Goal: Task Accomplishment & Management: Manage account settings

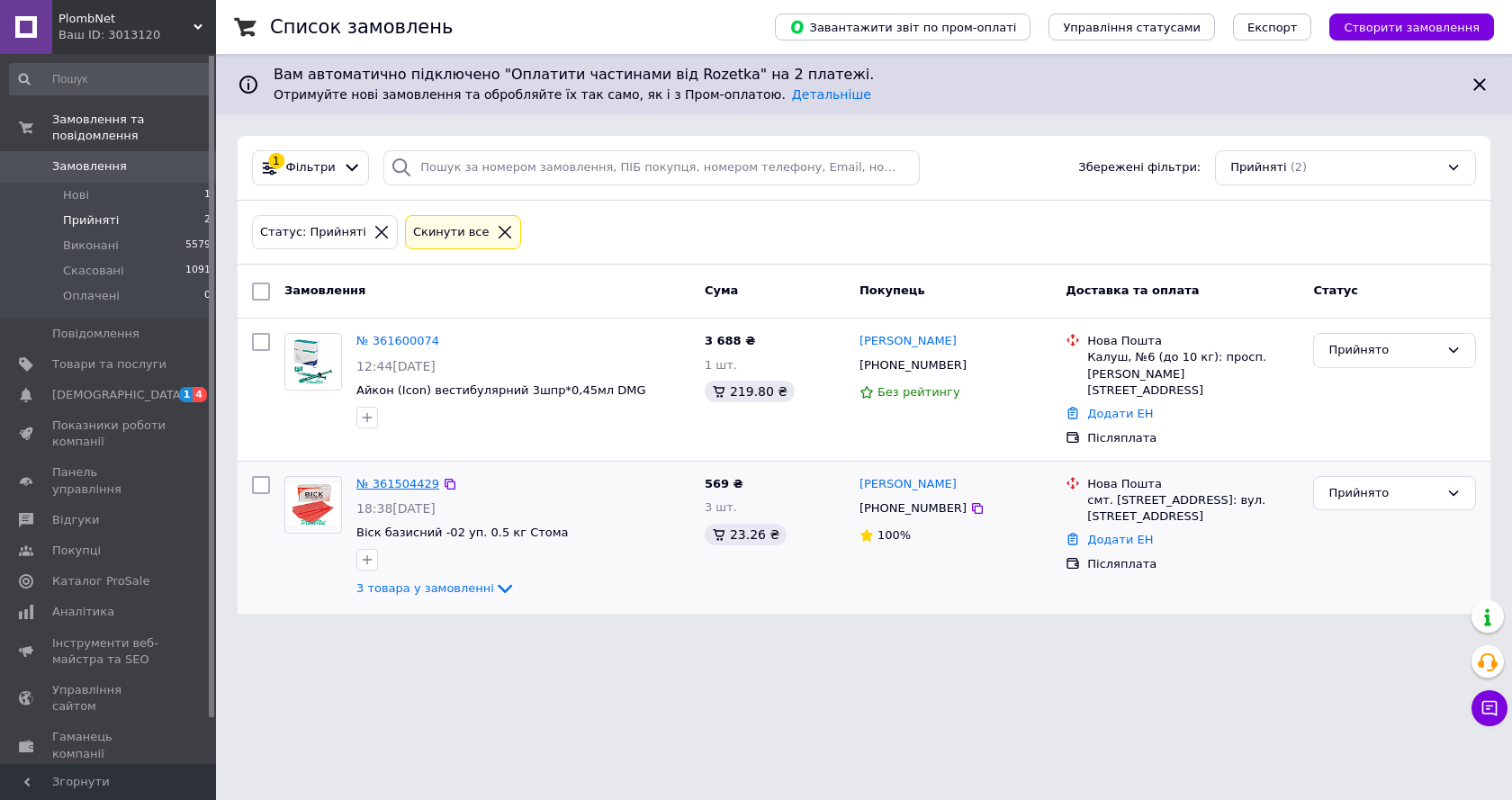
click at [376, 477] on link "№ 361504429" at bounding box center [397, 483] width 83 height 14
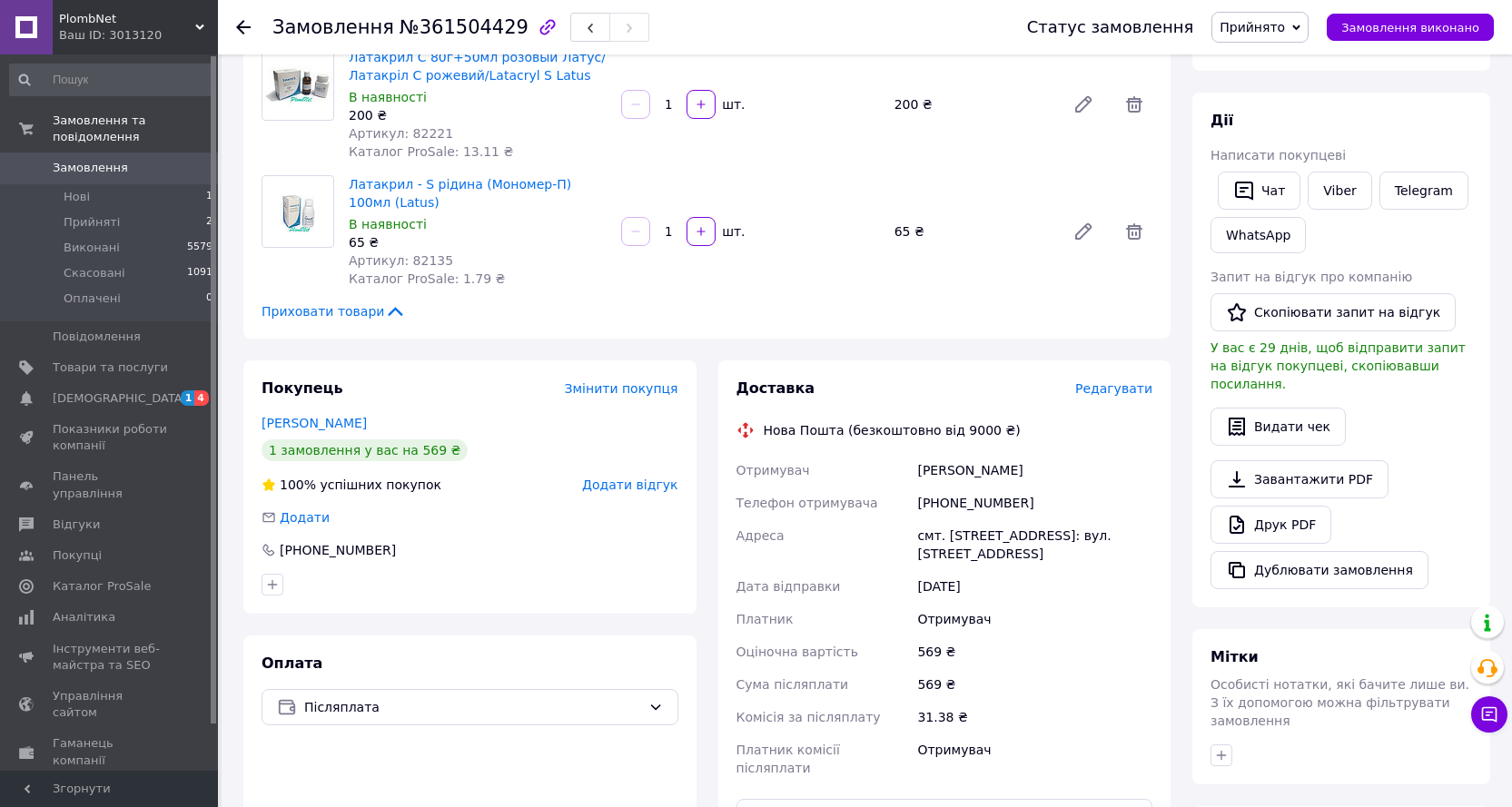
scroll to position [453, 0]
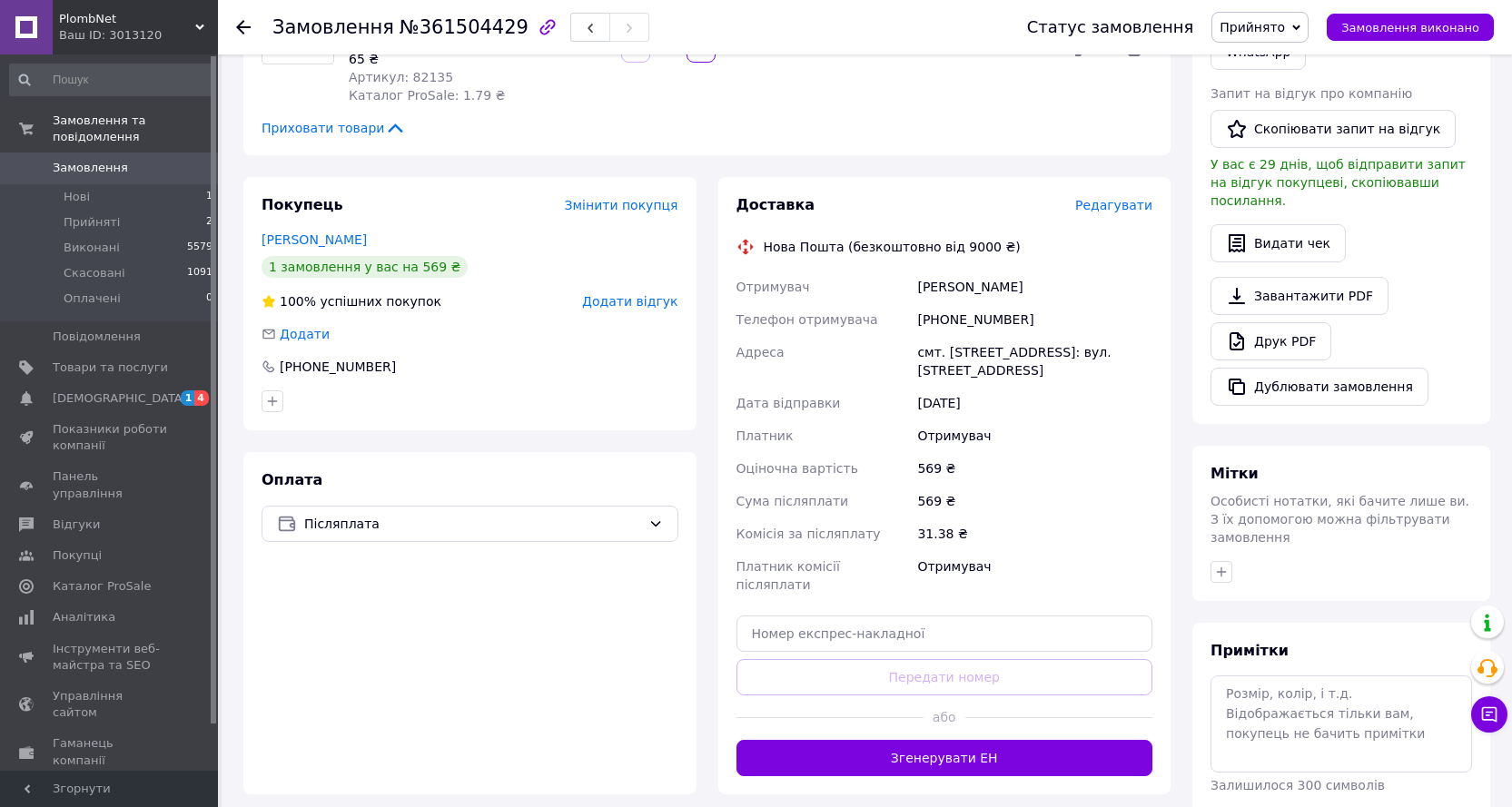
drag, startPoint x: 951, startPoint y: 736, endPoint x: 961, endPoint y: 738, distance: 10.2
click at [952, 739] on button "Згенерувати ЕН" at bounding box center [945, 757] width 416 height 36
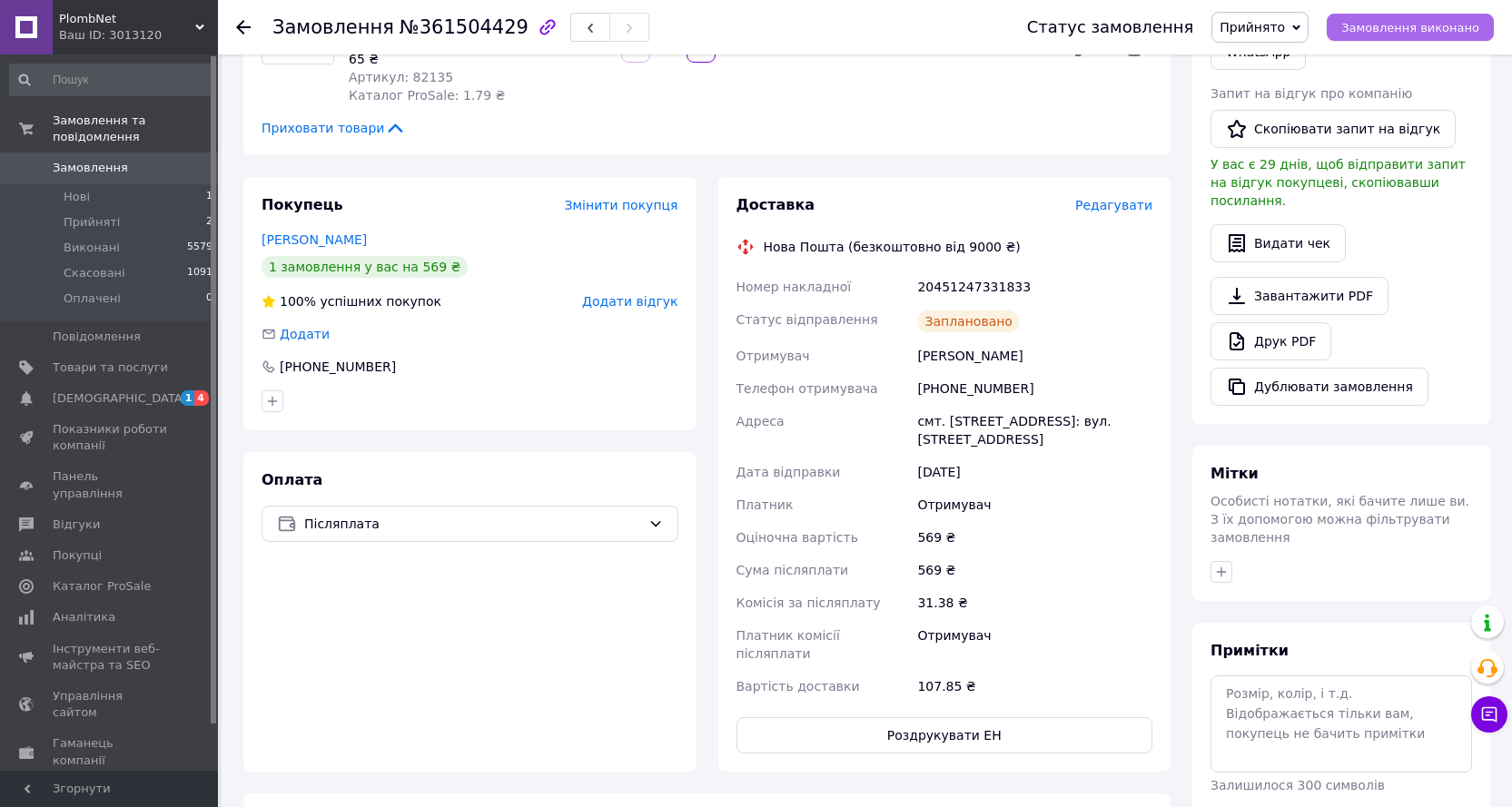
click at [1438, 23] on span "Замовлення виконано" at bounding box center [1410, 27] width 138 height 14
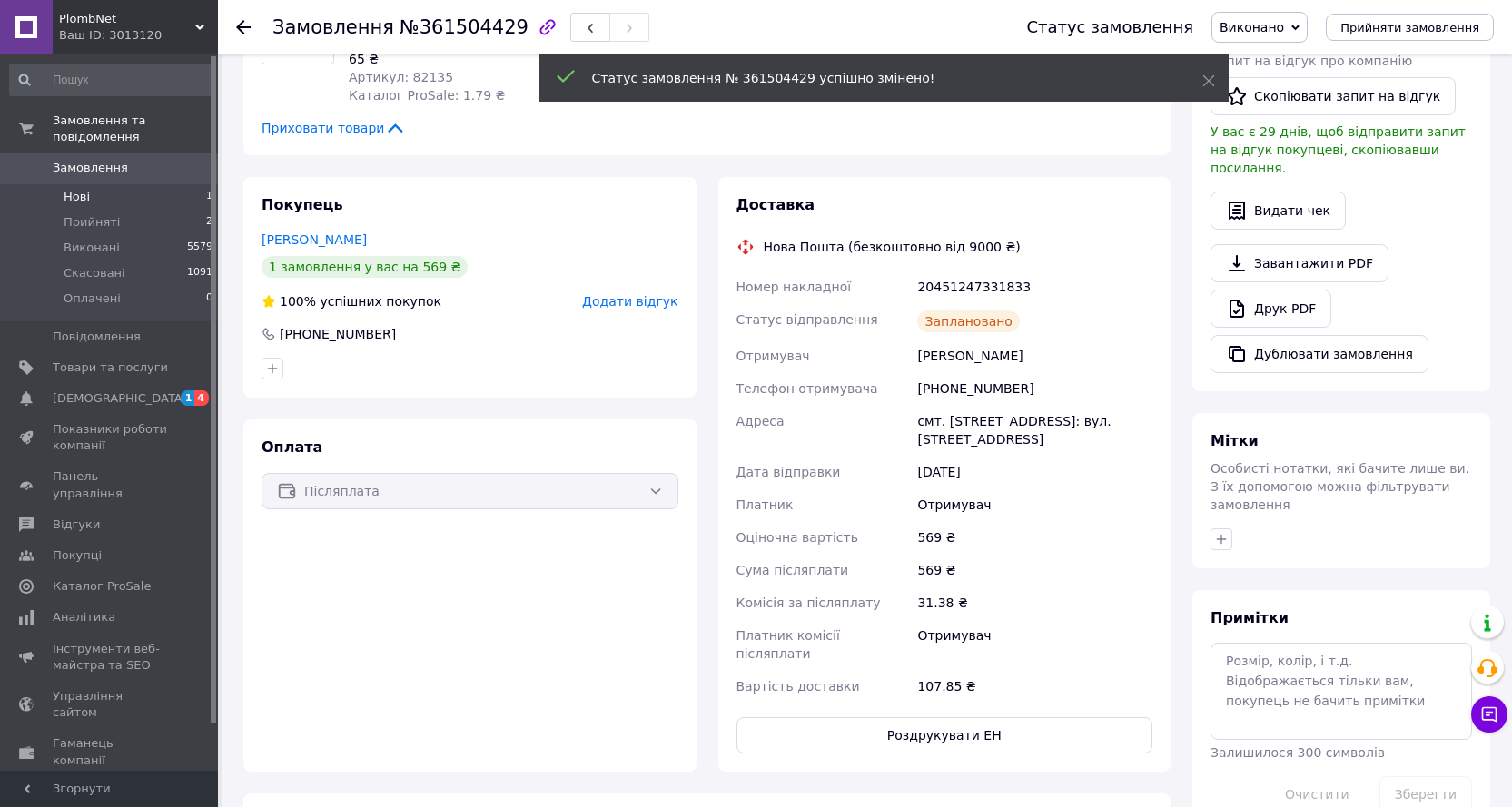
click at [82, 189] on span "Нові" at bounding box center [76, 197] width 26 height 17
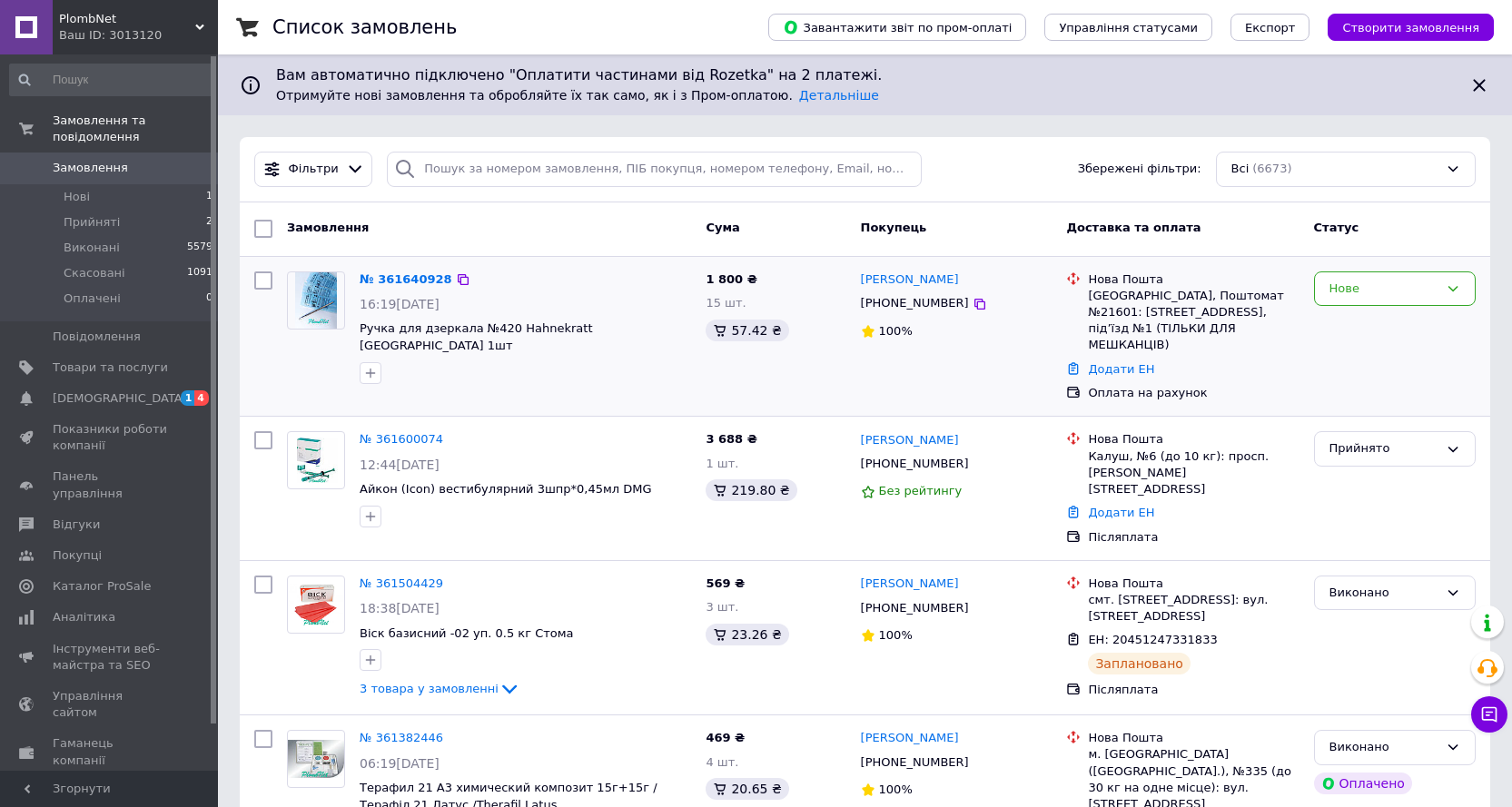
click at [255, 361] on div at bounding box center [263, 337] width 32 height 145
click at [1375, 295] on div "Нове" at bounding box center [1384, 289] width 109 height 19
click at [1369, 329] on li "Прийнято" at bounding box center [1394, 326] width 160 height 33
click at [395, 432] on link "№ 361600074" at bounding box center [401, 439] width 83 height 14
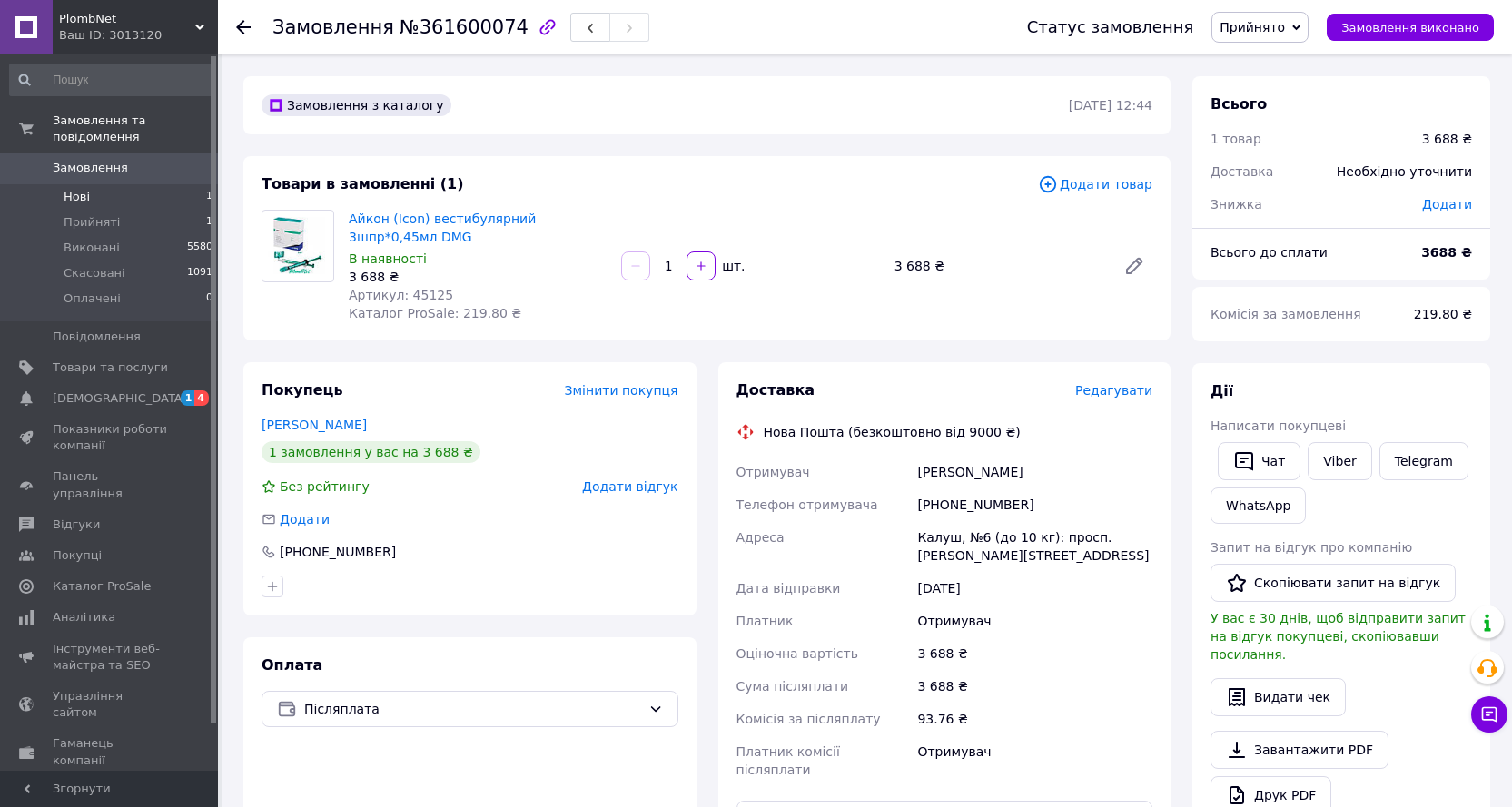
click at [103, 184] on li "Нові 1" at bounding box center [112, 197] width 223 height 25
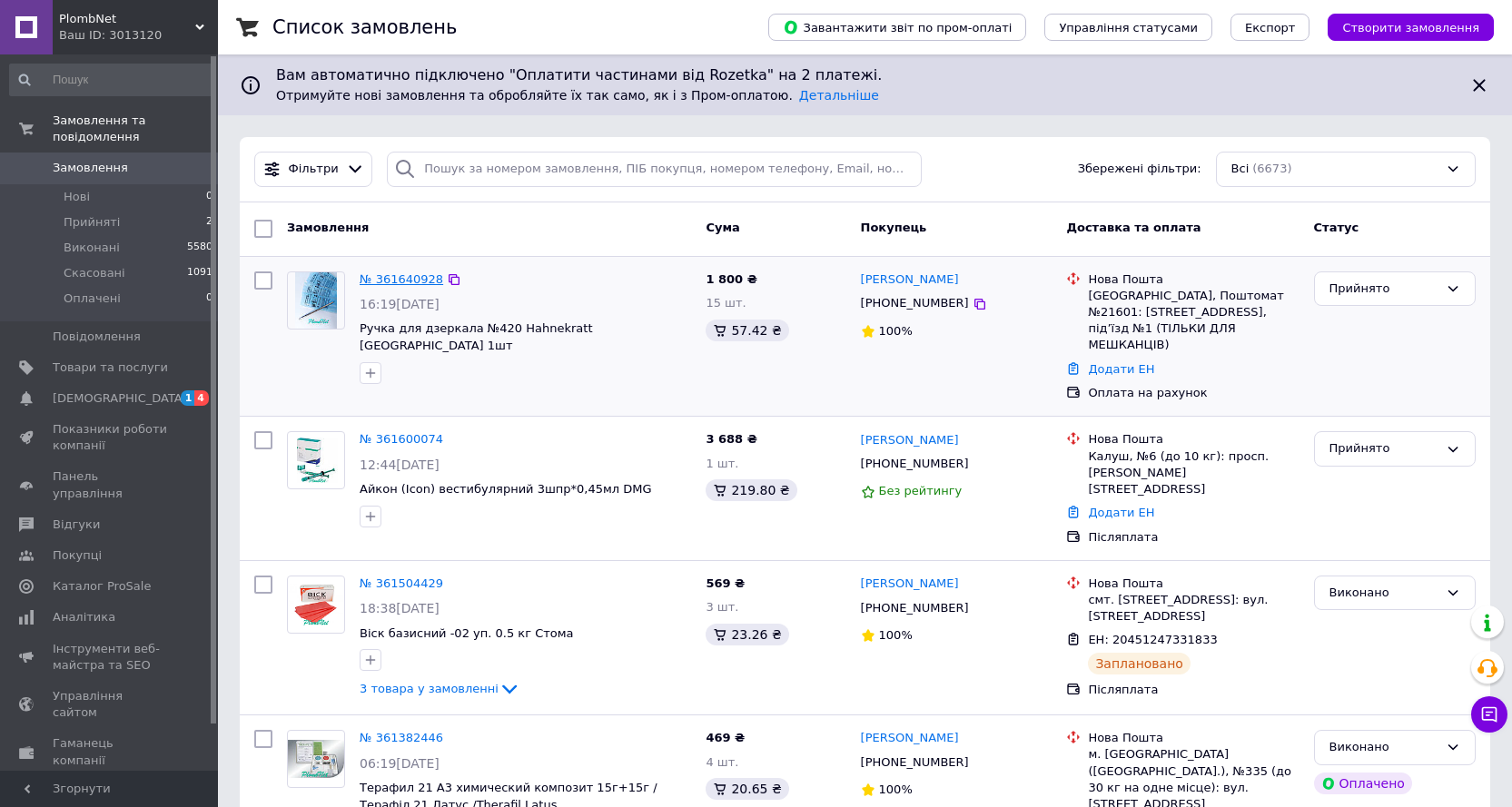
click at [412, 276] on link "№ 361640928" at bounding box center [401, 279] width 83 height 14
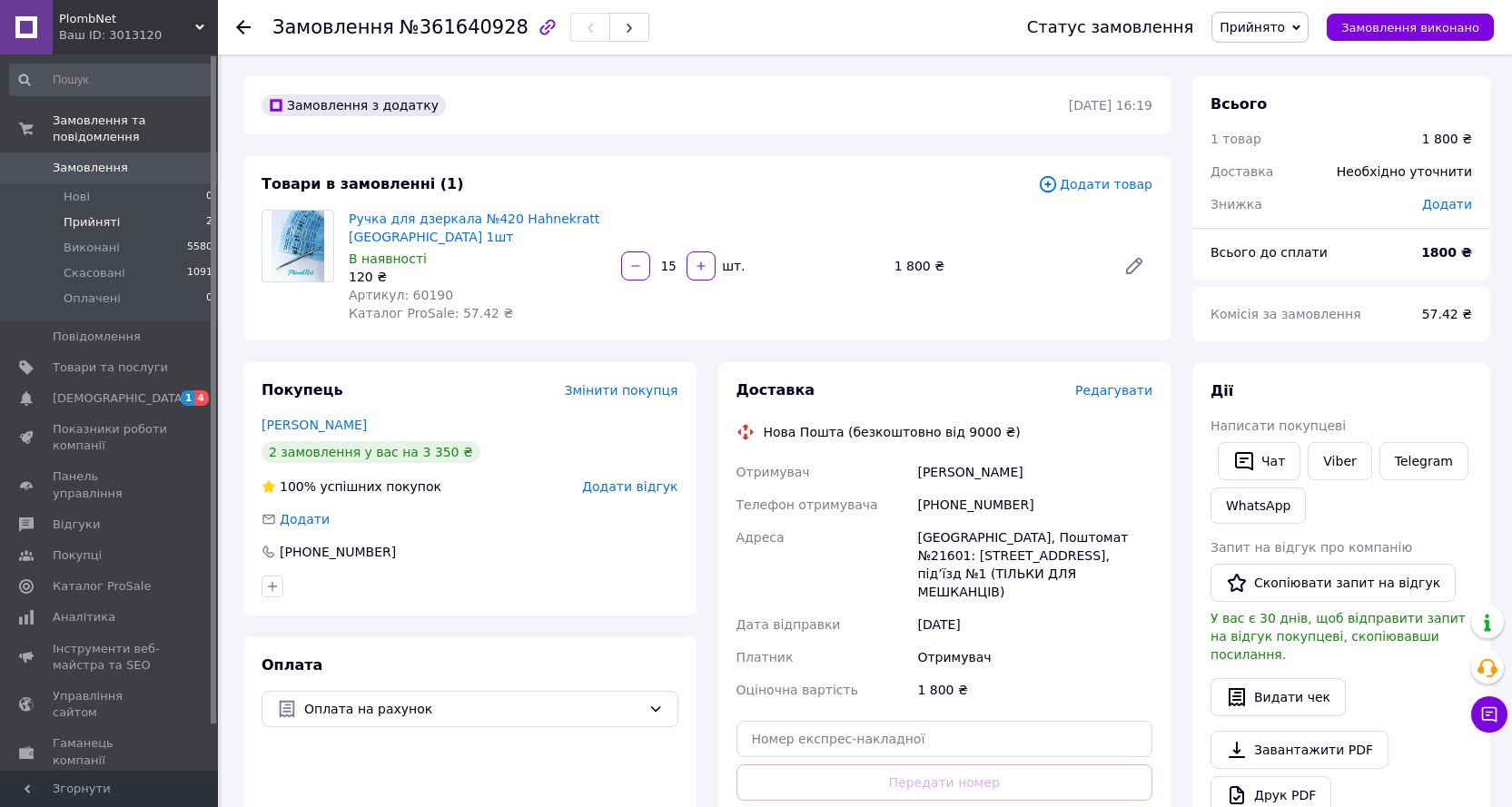
click at [93, 210] on li "Прийняті 2" at bounding box center [112, 222] width 223 height 25
